Goal: Information Seeking & Learning: Learn about a topic

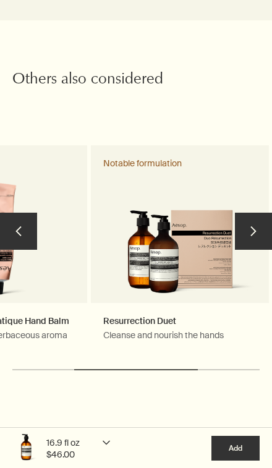
scroll to position [1745, 0]
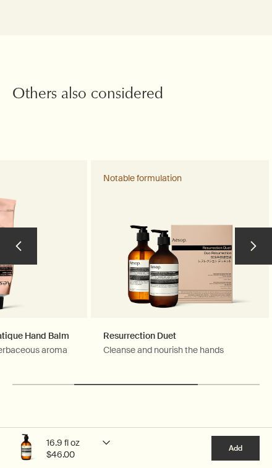
click at [259, 233] on button "chevron" at bounding box center [253, 246] width 37 height 37
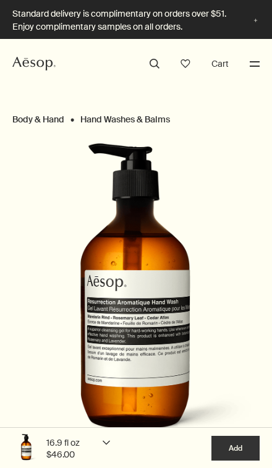
scroll to position [0, 0]
click at [252, 66] on button "Menu" at bounding box center [255, 64] width 16 height 16
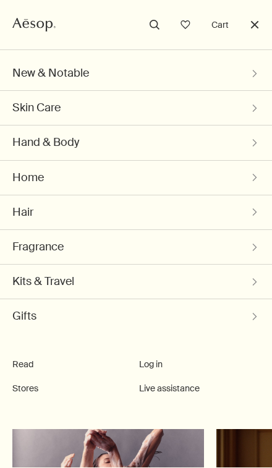
click at [238, 66] on button "New & Notable chevron" at bounding box center [136, 73] width 248 height 34
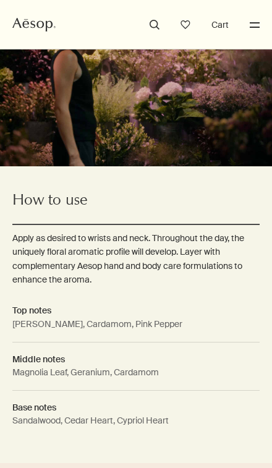
scroll to position [1212, 0]
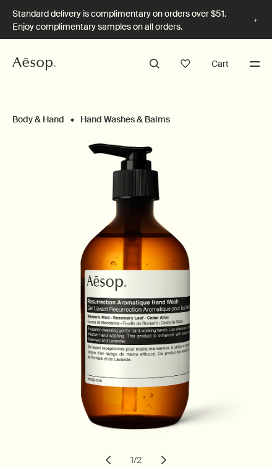
click at [249, 69] on button "Menu" at bounding box center [255, 64] width 16 height 16
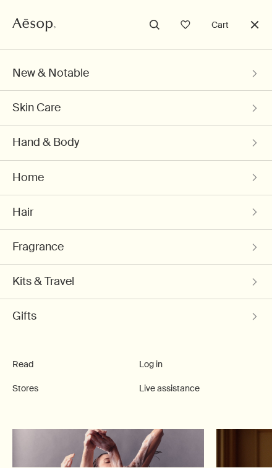
click at [181, 144] on button "Hand & Body chevron" at bounding box center [136, 143] width 248 height 34
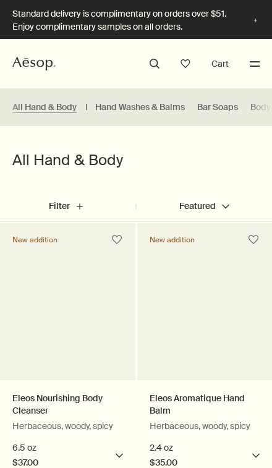
select select "B500BT21"
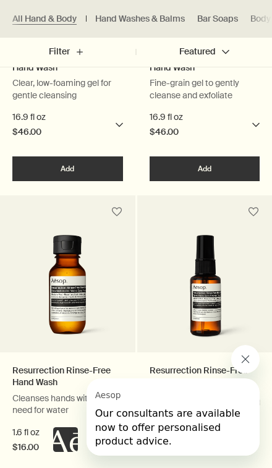
click at [91, 393] on p "Cleanses hands without the need for water" at bounding box center [67, 405] width 111 height 24
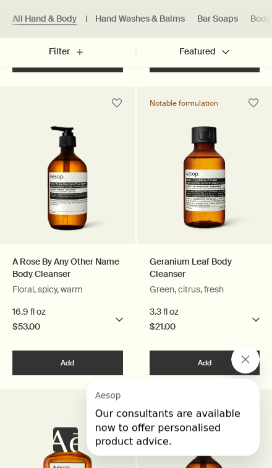
scroll to position [2595, 0]
click at [235, 259] on link "Geranium Leaf Body Cleanser" at bounding box center [205, 268] width 111 height 24
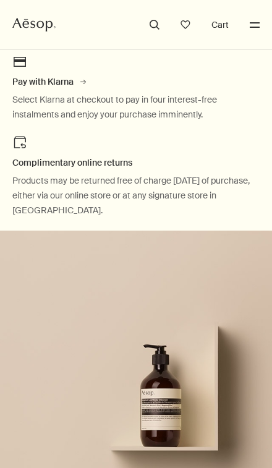
scroll to position [1223, 0]
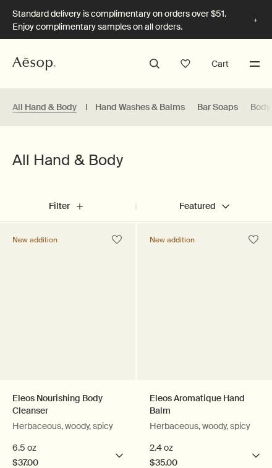
select select "B500BT21"
